Goal: Answer question/provide support: Share knowledge or assist other users

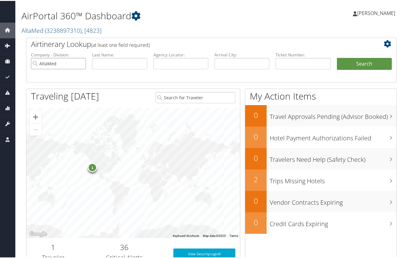
click at [82, 63] on input "AltaMed" at bounding box center [58, 62] width 55 height 11
type input "j"
type input "jsmjod"
click at [337, 57] on button "Search" at bounding box center [364, 63] width 55 height 12
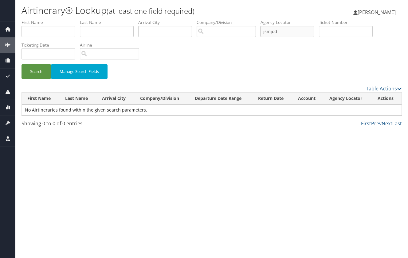
drag, startPoint x: 286, startPoint y: 32, endPoint x: 257, endPoint y: 32, distance: 28.8
click at [257, 19] on ul "First Name Last Name Departure City Arrival City Company/Division Airport/City …" at bounding box center [211, 19] width 380 height 0
type input "hsnhid"
click at [21, 64] on button "Search" at bounding box center [35, 71] width 29 height 14
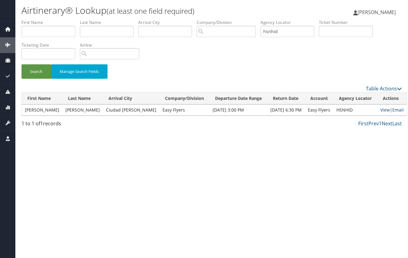
click at [392, 110] on link "Email" at bounding box center [397, 110] width 11 height 6
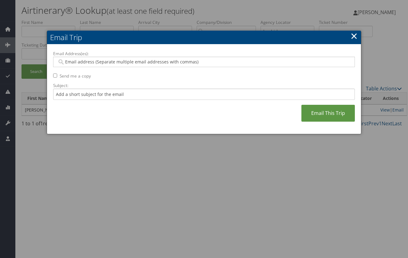
click at [164, 62] on input "Email Address(es):" at bounding box center [203, 62] width 293 height 6
paste input "Saudia.teja@easyflyers.com,Veronica.sanchez@easyflyers.com,Adrian.sanchez@easyf…"
type input "Saudia.teja@easyflyers.com,Veronica.sanchez@easyflyers.com,Adrian.sanchez@easyf…"
type input "Saudia.teja@easyflyers.com, Veronica.sanchez@easyflyers.com, Adrian.sanchez@eas…"
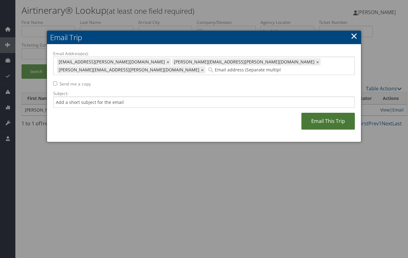
click at [334, 113] on link "Email This Trip" at bounding box center [327, 121] width 53 height 17
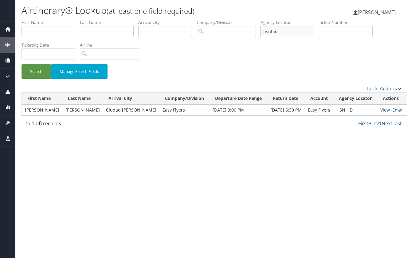
drag, startPoint x: 291, startPoint y: 30, endPoint x: 238, endPoint y: 31, distance: 52.5
click at [238, 19] on ul "First Name Last Name Departure City Arrival City Company/Division Airport/City …" at bounding box center [211, 19] width 380 height 0
type input "eitdbj"
click at [21, 64] on button "Search" at bounding box center [35, 71] width 29 height 14
click at [392, 107] on link "Email" at bounding box center [392, 110] width 11 height 6
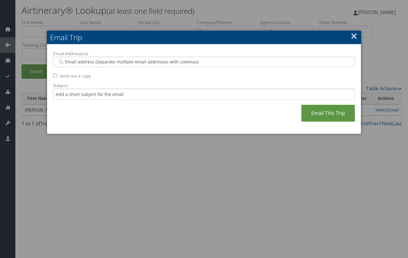
click at [156, 61] on input "Email Address(es):" at bounding box center [203, 62] width 293 height 6
paste input "Saudia.teja@easyflyers.com,Veronica.sanchez@easyflyers.com,Adrian.sanchez@easyf…"
type input "Saudia.teja@easyflyers.com,Veronica.sanchez@easyflyers.com,Adrian.sanchez@easyf…"
type input "Saudia.teja@easyflyers.com, Veronica.sanchez@easyflyers.com, Adrian.sanchez@eas…"
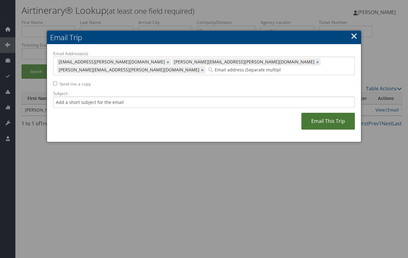
click at [326, 113] on link "Email This Trip" at bounding box center [327, 121] width 53 height 17
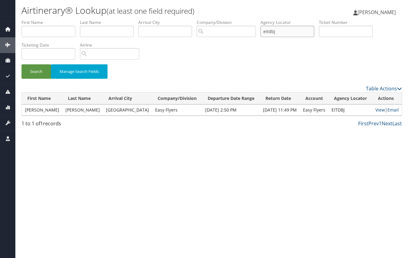
drag, startPoint x: 289, startPoint y: 33, endPoint x: 196, endPoint y: 33, distance: 93.0
click at [196, 19] on ul "First Name Last Name Departure City Arrival City Company/Division Airport/City …" at bounding box center [211, 19] width 380 height 0
type input "mkorgp"
click at [21, 64] on button "Search" at bounding box center [35, 71] width 29 height 14
click at [393, 111] on link "Email" at bounding box center [392, 110] width 11 height 6
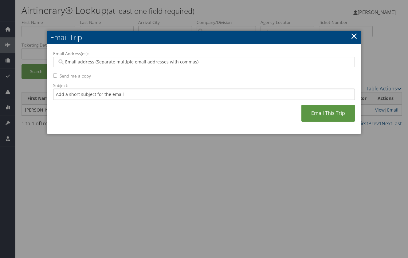
click at [209, 61] on input "Email Address(es):" at bounding box center [203, 62] width 293 height 6
paste input "Saudia.teja@easyflyers.com,Veronica.sanchez@easyflyers.com,Adrian.sanchez@easyf…"
type input "Saudia.teja@easyflyers.com,Veronica.sanchez@easyflyers.com,Adrian.sanchez@easyf…"
type input "Saudia.teja@easyflyers.com, Veronica.sanchez@easyflyers.com, Adrian.sanchez@eas…"
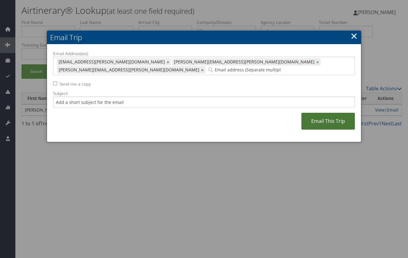
click at [326, 114] on link "Email This Trip" at bounding box center [327, 121] width 53 height 17
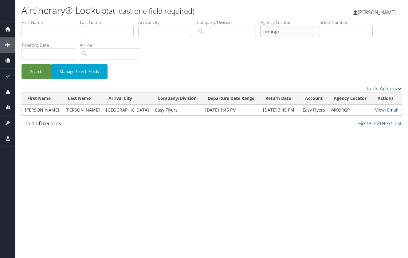
drag, startPoint x: 292, startPoint y: 30, endPoint x: 243, endPoint y: 30, distance: 48.8
click at [243, 19] on ul "First Name Last Name Departure City Arrival City Company/Division Airport/City …" at bounding box center [211, 19] width 380 height 0
type input "fykwxk"
click at [21, 64] on button "Search" at bounding box center [35, 71] width 29 height 14
click at [393, 110] on link "Email" at bounding box center [390, 110] width 11 height 6
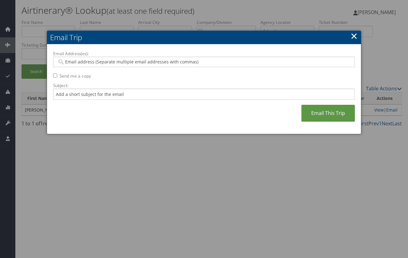
click at [228, 59] on input "Email Address(es):" at bounding box center [203, 62] width 293 height 6
paste input "Saudia.teja@easyflyers.com,Veronica.sanchez@easyflyers.com,Adrian.sanchez@easyf…"
type input "Saudia.teja@easyflyers.com,Veronica.sanchez@easyflyers.com,Adrian.sanchez@easyf…"
type input "Saudia.teja@easyflyers.com, Veronica.sanchez@easyflyers.com, Adrian.sanchez@eas…"
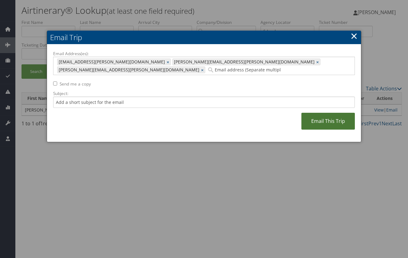
click at [317, 113] on link "Email This Trip" at bounding box center [327, 121] width 53 height 17
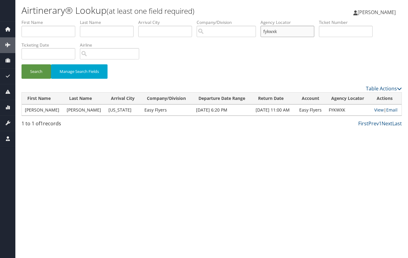
drag, startPoint x: 294, startPoint y: 31, endPoint x: 249, endPoint y: 31, distance: 45.7
click at [249, 19] on ul "First Name Last Name Departure City Arrival City Company/Division Airport/City …" at bounding box center [211, 19] width 380 height 0
type input "fwbnmk"
click at [21, 64] on button "Search" at bounding box center [35, 71] width 29 height 14
click at [391, 110] on link "Email" at bounding box center [392, 110] width 11 height 6
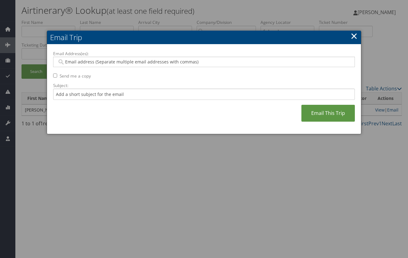
click at [190, 64] on input "Email Address(es):" at bounding box center [203, 62] width 293 height 6
paste input "Saudia.teja@easyflyers.com,Veronica.sanchez@easyflyers.com,Adrian.sanchez@easyf…"
type input "Saudia.teja@easyflyers.com,Veronica.sanchez@easyflyers.com,Adrian.sanchez@easyf…"
type input "Saudia.teja@easyflyers.com, Veronica.sanchez@easyflyers.com, Adrian.sanchez@eas…"
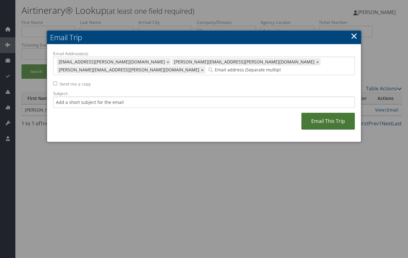
click at [320, 114] on link "Email This Trip" at bounding box center [327, 121] width 53 height 17
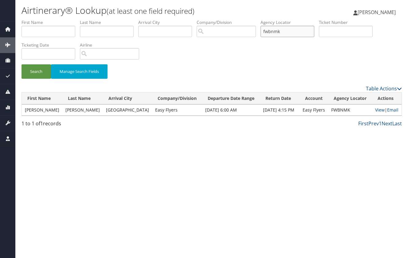
drag, startPoint x: 292, startPoint y: 34, endPoint x: 199, endPoint y: 32, distance: 93.0
click at [199, 19] on ul "First Name Last Name Departure City Arrival City Company/Division Airport/City …" at bounding box center [211, 19] width 380 height 0
type input "dwmxdf"
click at [21, 64] on button "Search" at bounding box center [35, 71] width 29 height 14
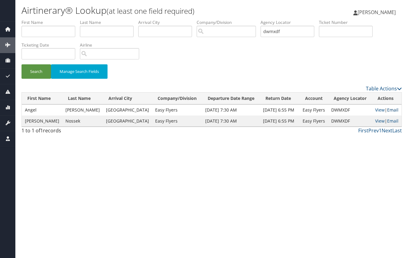
click at [392, 108] on link "Email" at bounding box center [392, 110] width 11 height 6
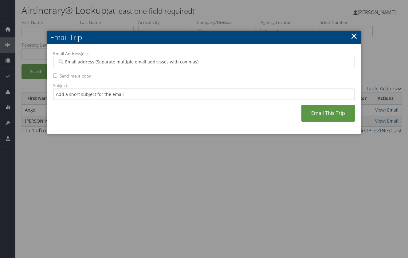
click at [220, 62] on input "Email Address(es):" at bounding box center [203, 62] width 293 height 6
paste input "Saudia.teja@easyflyers.com,Veronica.sanchez@easyflyers.com,Adrian.sanchez@easyf…"
type input "Saudia.teja@easyflyers.com,Veronica.sanchez@easyflyers.com,Adrian.sanchez@easyf…"
type input "Saudia.teja@easyflyers.com, Veronica.sanchez@easyflyers.com, Adrian.sanchez@eas…"
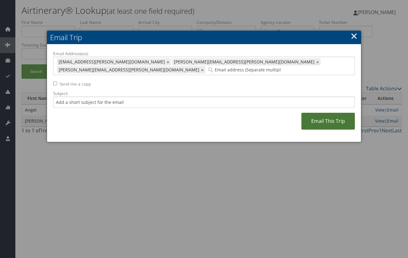
click at [324, 114] on link "Email This Trip" at bounding box center [327, 121] width 53 height 17
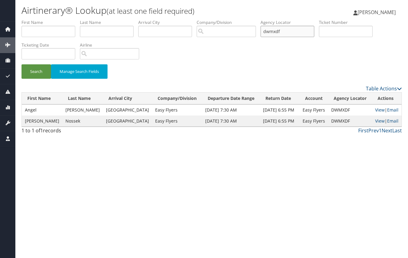
drag, startPoint x: 289, startPoint y: 34, endPoint x: 248, endPoint y: 34, distance: 40.5
click at [248, 19] on ul "First Name Last Name Departure City Arrival City Company/Division Airport/City …" at bounding box center [211, 19] width 380 height 0
type input "fykwxk"
click at [21, 64] on button "Search" at bounding box center [35, 71] width 29 height 14
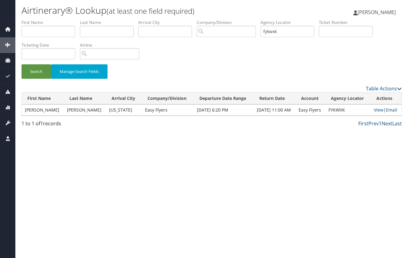
click at [389, 110] on link "Email" at bounding box center [390, 110] width 11 height 6
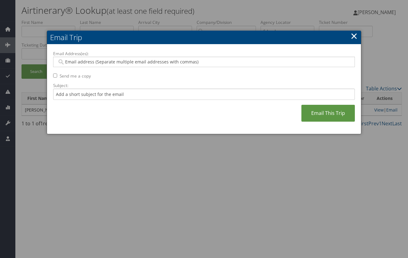
click at [216, 64] on input "Email Address(es):" at bounding box center [203, 62] width 293 height 6
paste input "Saudia.teja@easyflyers.com,Veronica.sanchez@easyflyers.com,Adrian.sanchez@easyf…"
type input "Saudia.teja@easyflyers.com,Veronica.sanchez@easyflyers.com,Adrian.sanchez@easyf…"
type input "Saudia.teja@easyflyers.com, Veronica.sanchez@easyflyers.com, Adrian.sanchez@eas…"
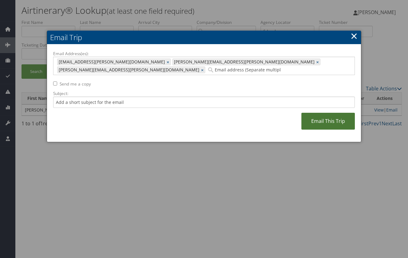
click at [326, 116] on link "Email This Trip" at bounding box center [327, 121] width 53 height 17
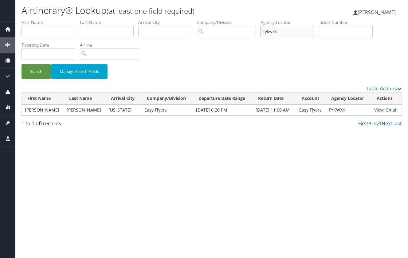
drag, startPoint x: 293, startPoint y: 30, endPoint x: 207, endPoint y: 40, distance: 87.1
click at [207, 19] on ul "First Name Last Name Departure City Arrival City Company/Division Airport/City …" at bounding box center [211, 19] width 380 height 0
type input "edktri"
click at [21, 64] on button "Search" at bounding box center [35, 71] width 29 height 14
click at [392, 110] on link "Email" at bounding box center [392, 110] width 11 height 6
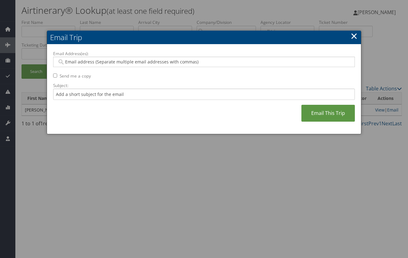
click at [164, 63] on input "Email Address(es):" at bounding box center [203, 62] width 293 height 6
paste input "Saudia.teja@easyflyers.com,Veronica.sanchez@easyflyers.com,Adrian.sanchez@easyf…"
type input "Saudia.teja@easyflyers.com,Veronica.sanchez@easyflyers.com,Adrian.sanchez@easyf…"
type input "Saudia.teja@easyflyers.com, Veronica.sanchez@easyflyers.com, Adrian.sanchez@eas…"
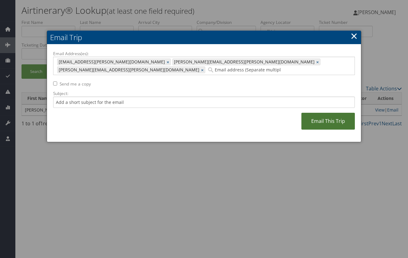
click at [326, 115] on link "Email This Trip" at bounding box center [327, 121] width 53 height 17
